Goal: Communication & Community: Answer question/provide support

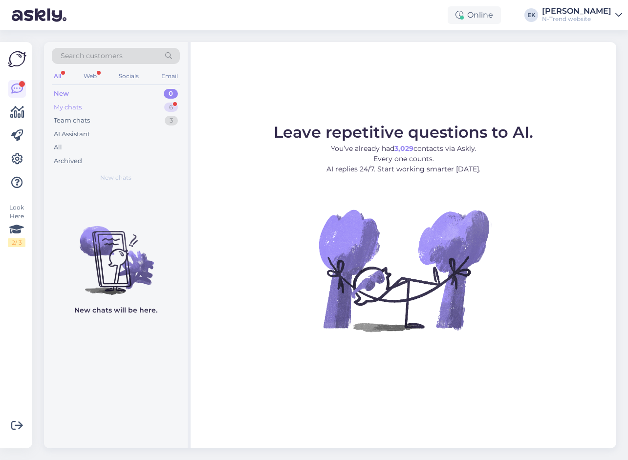
click at [64, 107] on div "My chats" at bounding box center [68, 108] width 28 height 10
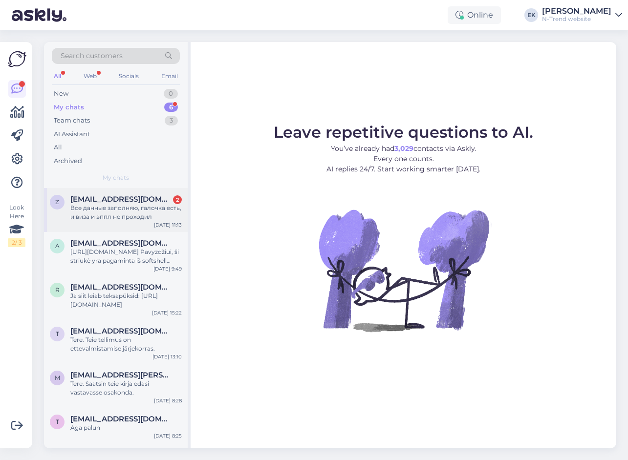
click at [108, 209] on div "Все данные заполняю, галочка есть, и виза и эппл не проходил" at bounding box center [125, 213] width 111 height 18
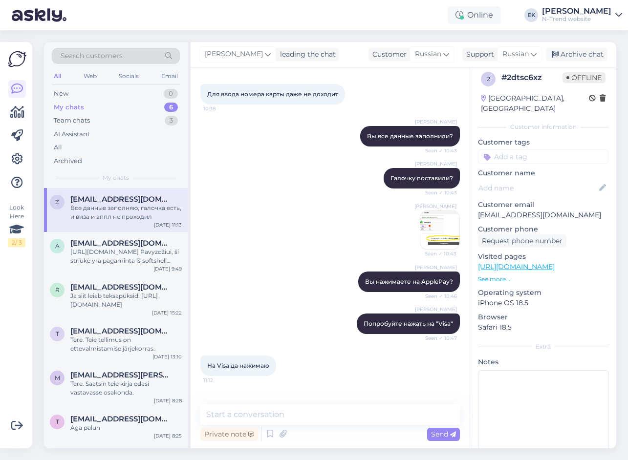
scroll to position [472, 0]
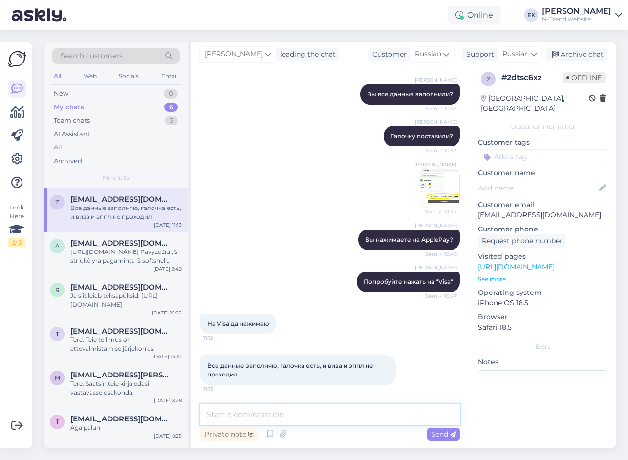
click at [273, 413] on textarea at bounding box center [329, 415] width 259 height 21
paste textarea "Попробуйте, пожалуйста, следующее: Очистите кэш и cookies в браузере. Попробуйт…"
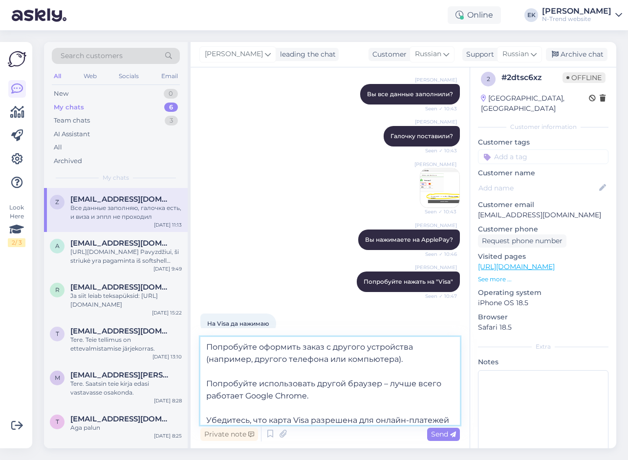
scroll to position [66, 0]
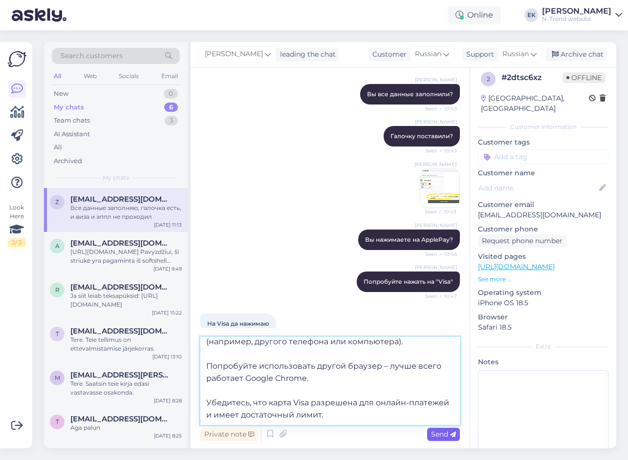
type textarea "Попробуйте, пожалуйста, следующее: Очистите кэш и cookies в браузере. Попробуйт…"
click at [440, 434] on span "Send" at bounding box center [443, 434] width 25 height 9
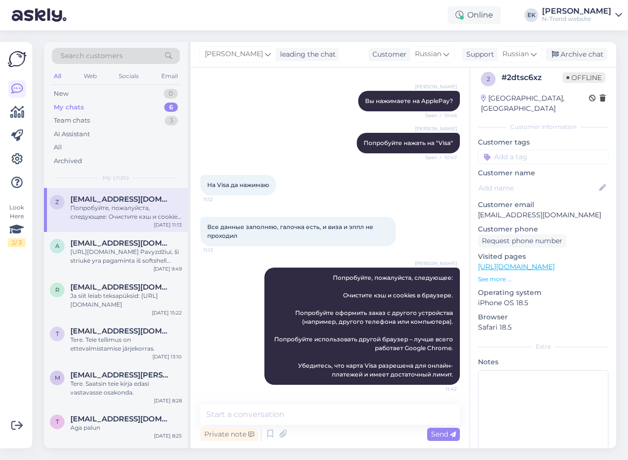
scroll to position [0, 0]
click at [375, 412] on textarea at bounding box center [329, 415] width 259 height 21
paste textarea "Я попробовала сделать тестовый заказ из [GEOGRAPHIC_DATA], и у меня получилось …"
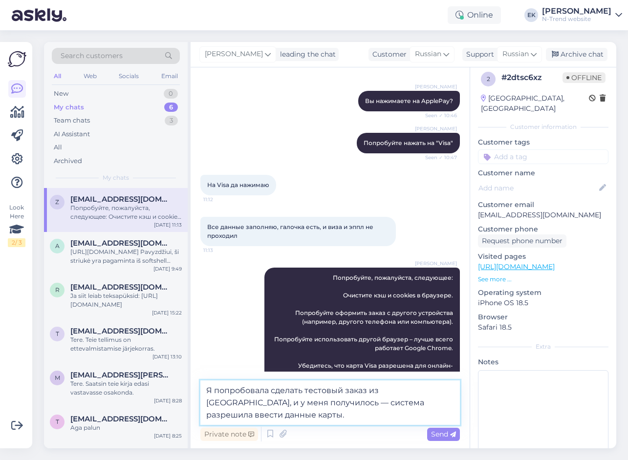
scroll to position [635, 0]
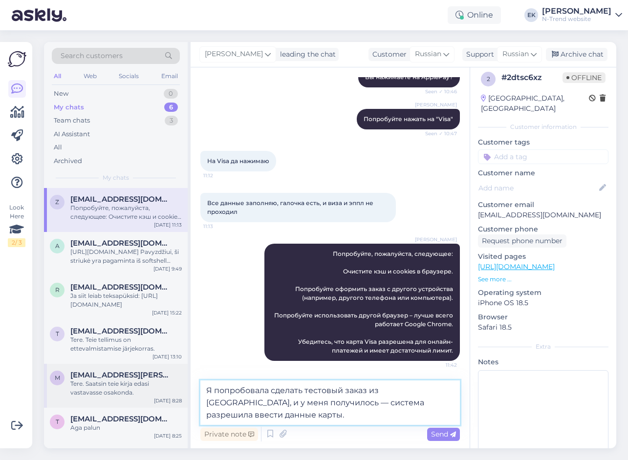
drag, startPoint x: 268, startPoint y: 391, endPoint x: 186, endPoint y: 387, distance: 82.2
click at [186, 387] on div "Search customers All Web Socials Email New 0 My chats 6 Team chats 3 AI Assista…" at bounding box center [330, 245] width 572 height 407
paste textarea "ы попробовали"
click at [385, 390] on textarea "мы попробовали сделать тестовый заказ из [GEOGRAPHIC_DATA], и у меня получилось…" at bounding box center [329, 403] width 259 height 44
click at [373, 402] on textarea "мы попробовали сделать тестовый заказ Казахстана, и у меня получилось — система…" at bounding box center [329, 403] width 259 height 44
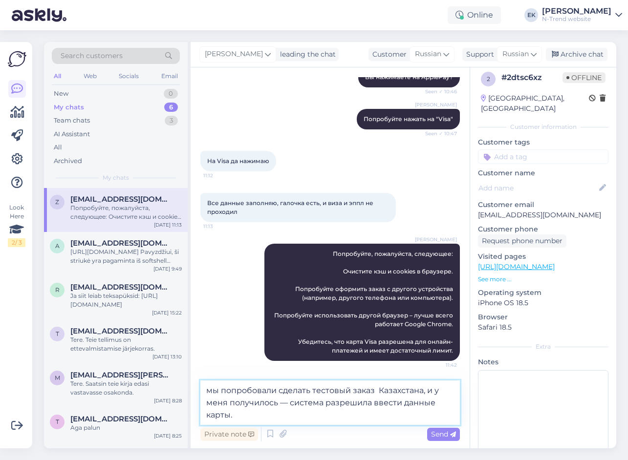
click at [377, 388] on textarea "мы попробовали сделать тестовый заказ Казахстана, и у меня получилось — система…" at bounding box center [329, 403] width 259 height 44
paste textarea
click at [429, 391] on textarea "мы попробовали сделать тестовый заказ в [GEOGRAPHIC_DATA], и у меня получилось …" at bounding box center [329, 403] width 259 height 44
click at [218, 404] on textarea "мы попробовали сделать тестовый заказ в [GEOGRAPHIC_DATA], и у меня получилось …" at bounding box center [329, 403] width 259 height 44
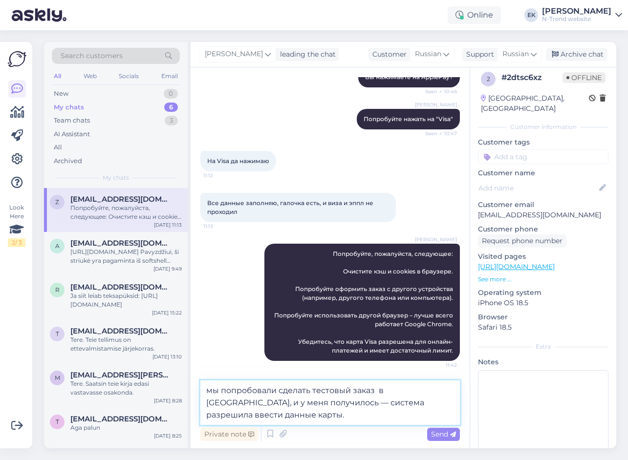
paste textarea "ас"
click at [250, 415] on textarea "мы попробовали сделать тестовый заказ в [GEOGRAPHIC_DATA], и у нас получилось —…" at bounding box center [329, 403] width 259 height 44
type textarea "мы попробовали сделать тестовый заказ в [GEOGRAPHIC_DATA], и у нас получилось —…"
click at [448, 433] on span "Send" at bounding box center [443, 434] width 25 height 9
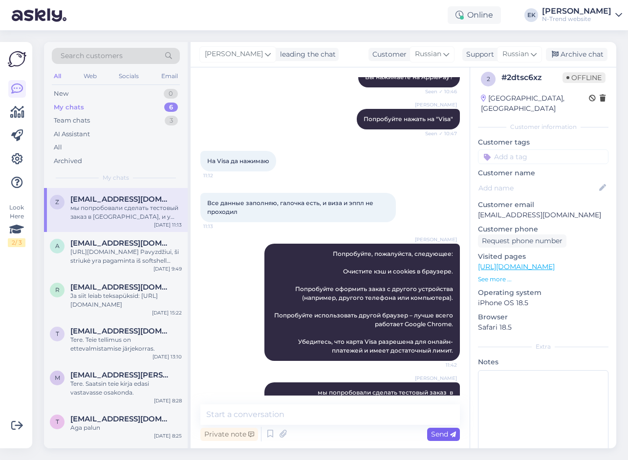
scroll to position [670, 0]
